Goal: Transaction & Acquisition: Purchase product/service

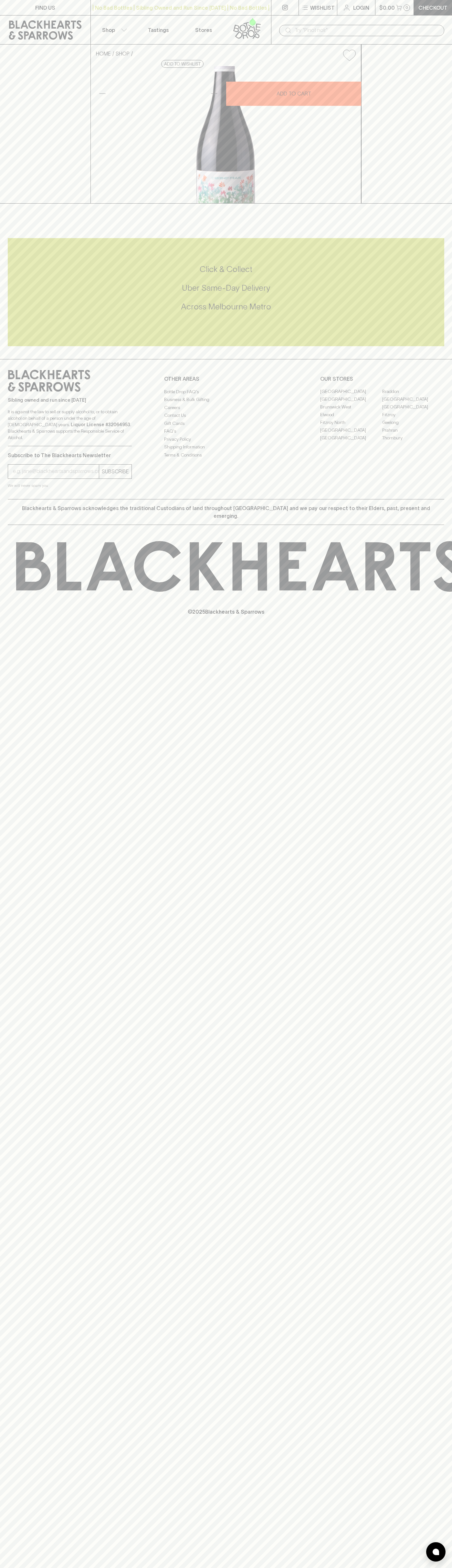
click at [327, 14] on button "Wishlist" at bounding box center [317, 7] width 38 height 15
click at [442, 701] on div at bounding box center [226, 784] width 452 height 1568
click at [385, 1567] on html "FIND US | No Bad Bottles | Sibling Owned and Run Since [DATE] | No Bad Bottles …" at bounding box center [226, 784] width 452 height 1568
click at [23, 1567] on html "FIND US | No Bad Bottles | Sibling Owned and Run Since [DATE] | No Bad Bottles …" at bounding box center [226, 784] width 452 height 1568
